Goal: Transaction & Acquisition: Purchase product/service

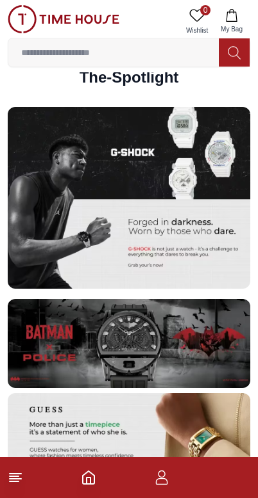
scroll to position [2287, 0]
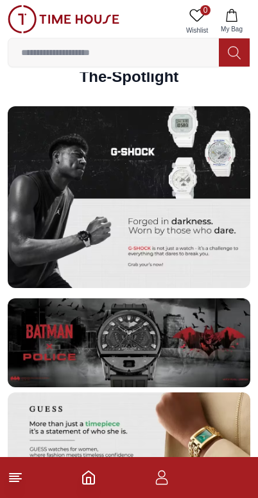
click at [17, 477] on line at bounding box center [14, 477] width 9 height 0
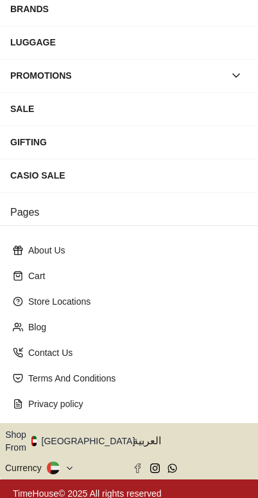
scroll to position [189, 0]
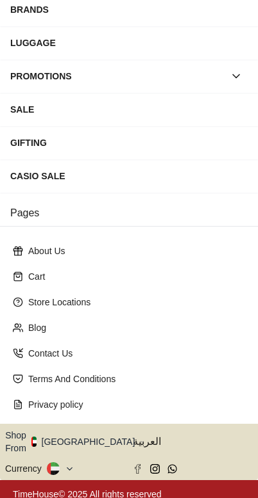
click at [91, 434] on button "Shop From [GEOGRAPHIC_DATA]" at bounding box center [74, 442] width 139 height 26
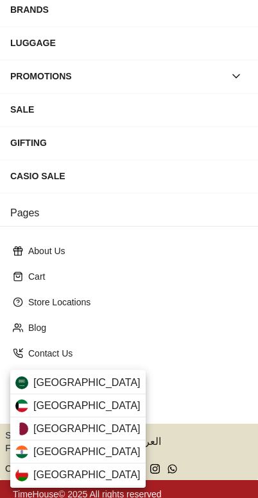
click at [42, 379] on span "[GEOGRAPHIC_DATA]" at bounding box center [86, 382] width 107 height 15
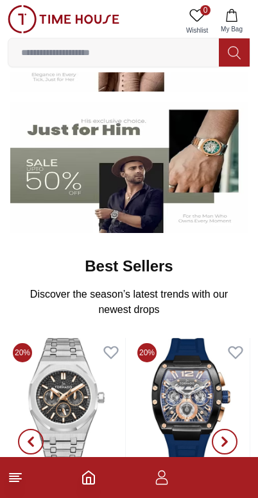
scroll to position [292, 0]
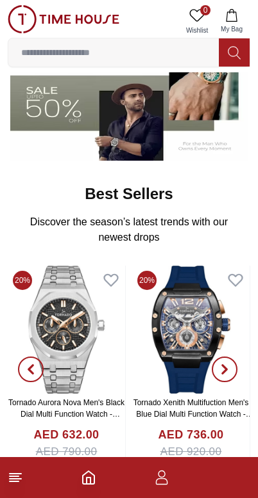
click at [10, 472] on icon at bounding box center [15, 477] width 15 height 15
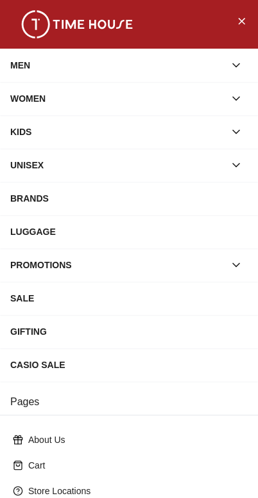
click at [51, 203] on div "BRANDS" at bounding box center [128, 198] width 237 height 23
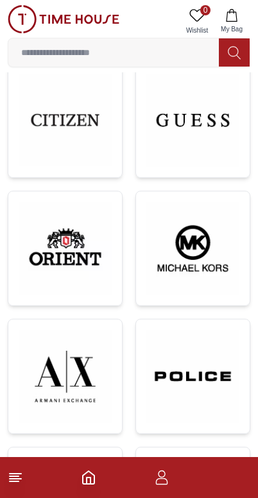
scroll to position [791, 0]
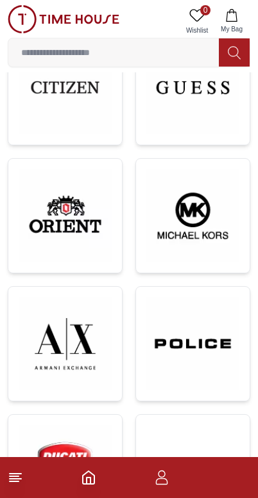
click at [186, 350] on img at bounding box center [192, 344] width 93 height 94
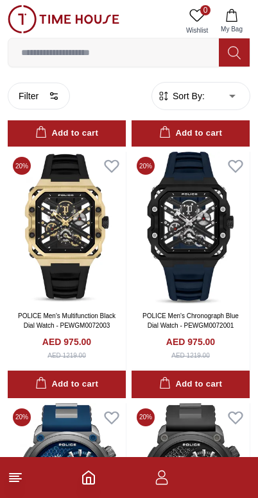
scroll to position [4066, 0]
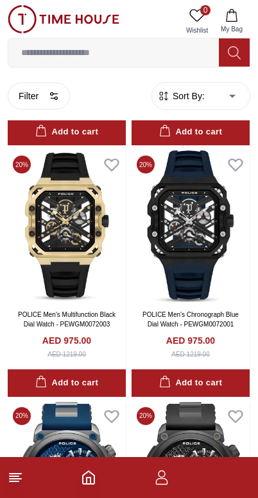
click at [177, 247] on img at bounding box center [190, 227] width 118 height 152
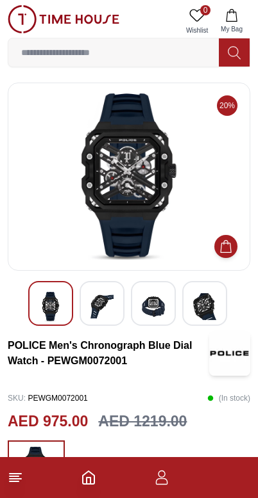
click at [108, 179] on img at bounding box center [129, 177] width 220 height 167
click at [108, 188] on img at bounding box center [129, 177] width 220 height 167
click at [42, 304] on img at bounding box center [50, 306] width 23 height 29
click at [99, 298] on img at bounding box center [101, 306] width 23 height 29
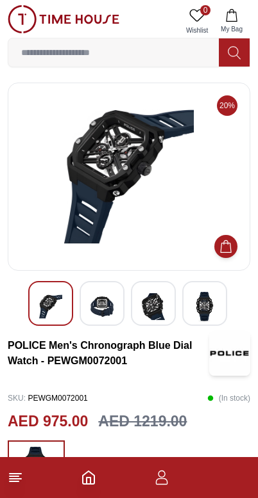
scroll to position [1, 0]
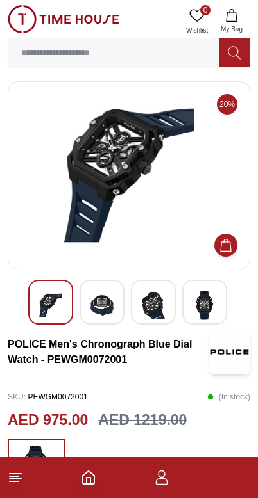
click at [97, 297] on img at bounding box center [101, 305] width 23 height 29
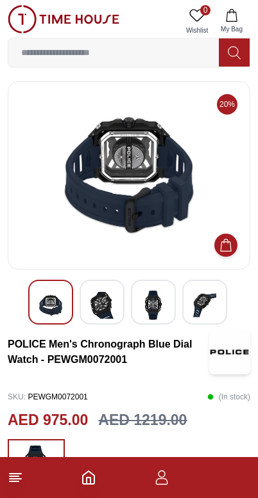
scroll to position [1, 0]
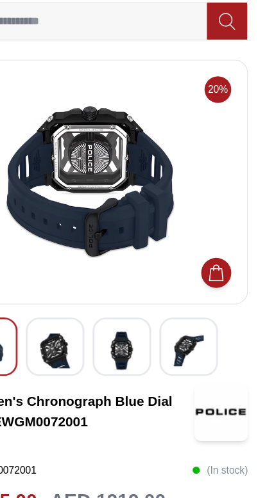
click at [142, 292] on img at bounding box center [153, 306] width 23 height 29
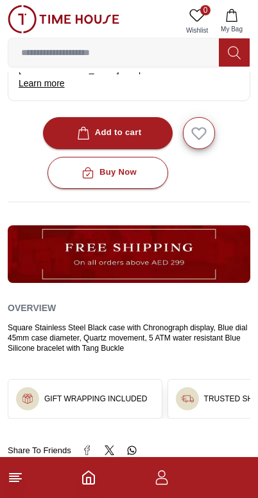
scroll to position [539, 0]
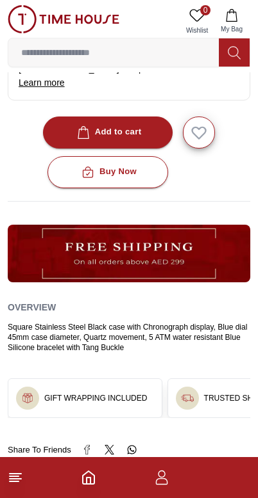
click at [10, 484] on icon at bounding box center [15, 477] width 15 height 15
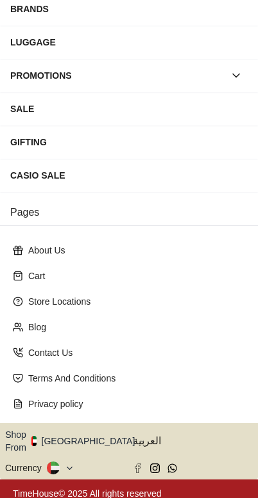
scroll to position [189, 0]
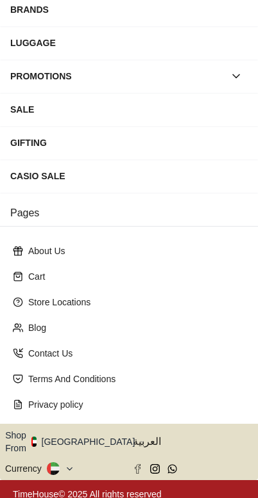
click at [92, 432] on button "Shop From [GEOGRAPHIC_DATA]" at bounding box center [74, 442] width 139 height 26
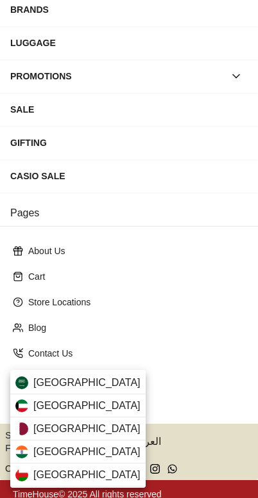
click at [53, 380] on span "[GEOGRAPHIC_DATA]" at bounding box center [86, 382] width 107 height 15
